Goal: Use online tool/utility: Utilize a website feature to perform a specific function

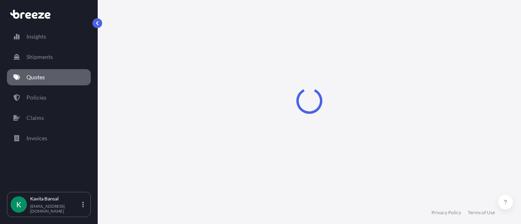
select select "Sea"
select select "Road"
select select "1"
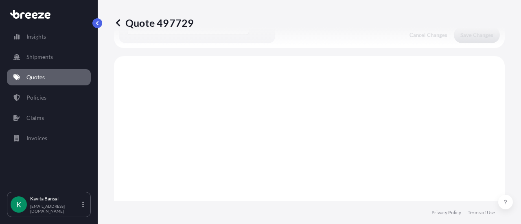
scroll to position [277, 0]
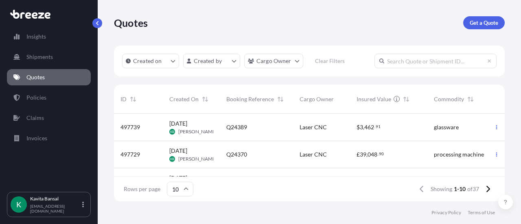
scroll to position [7, 7]
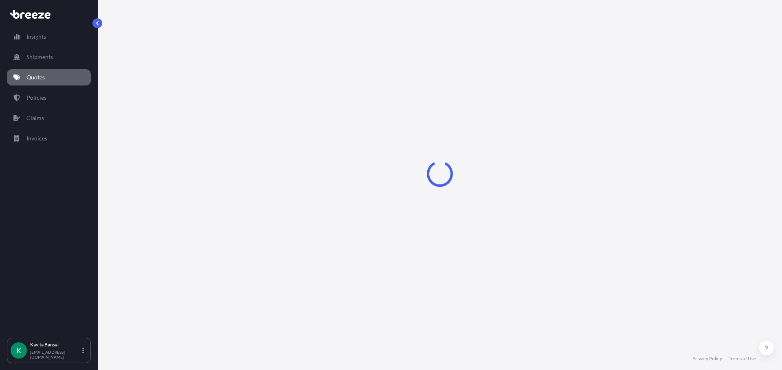
select select "Sea"
select select "Road"
select select "1"
